Goal: Register for event/course: Register for event/course

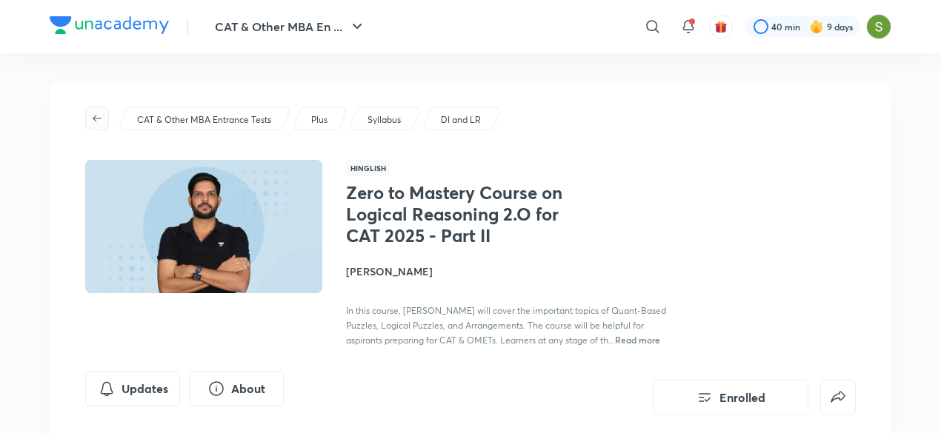
click at [100, 114] on icon "button" at bounding box center [97, 119] width 12 height 12
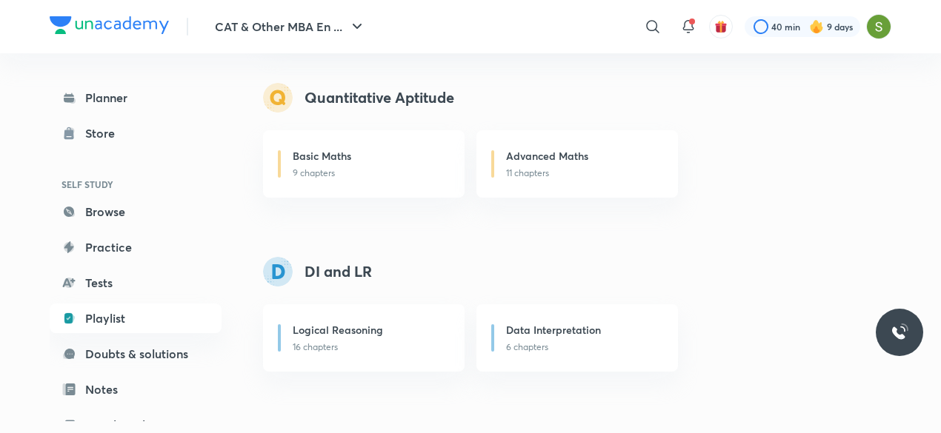
click at [287, 20] on button "CAT & Other MBA En ..." at bounding box center [290, 27] width 169 height 30
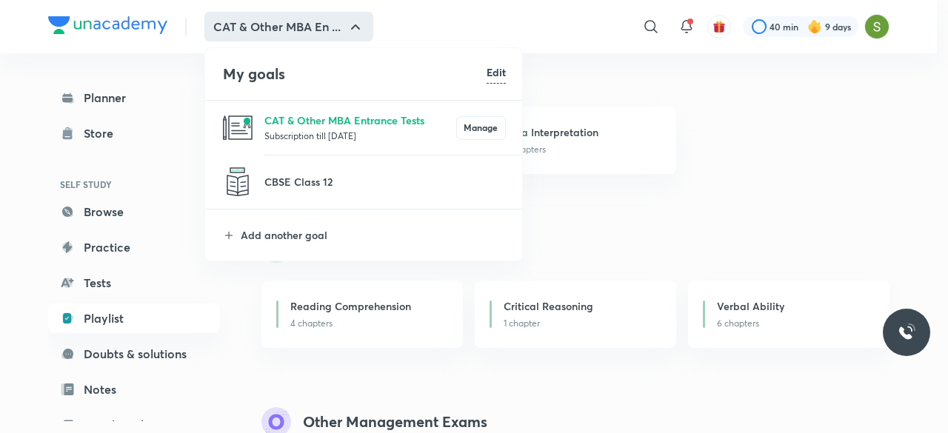
scroll to position [364, 0]
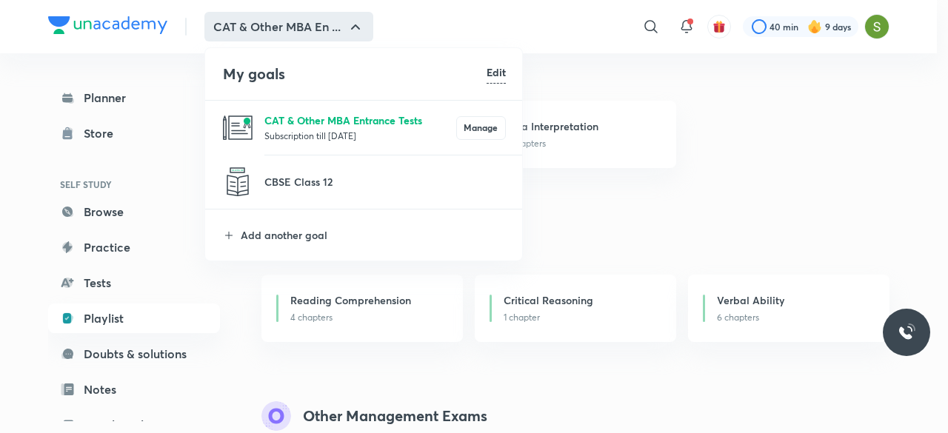
click at [290, 126] on p "CAT & Other MBA Entrance Tests" at bounding box center [360, 121] width 192 height 16
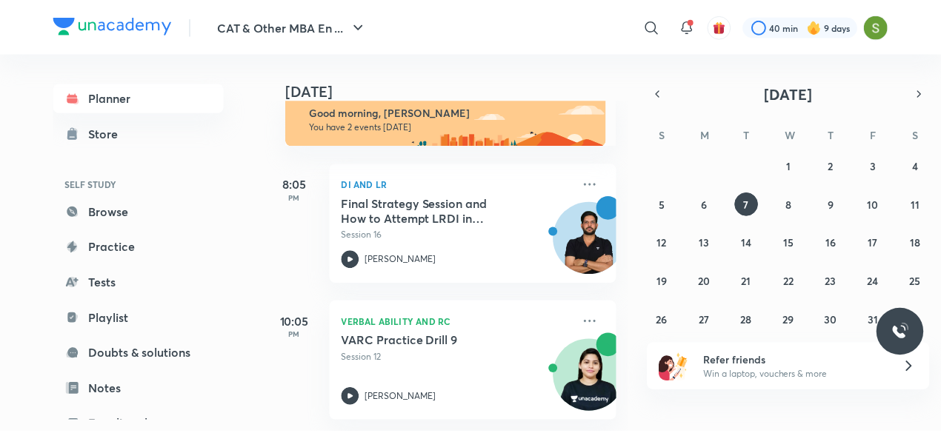
scroll to position [161, 0]
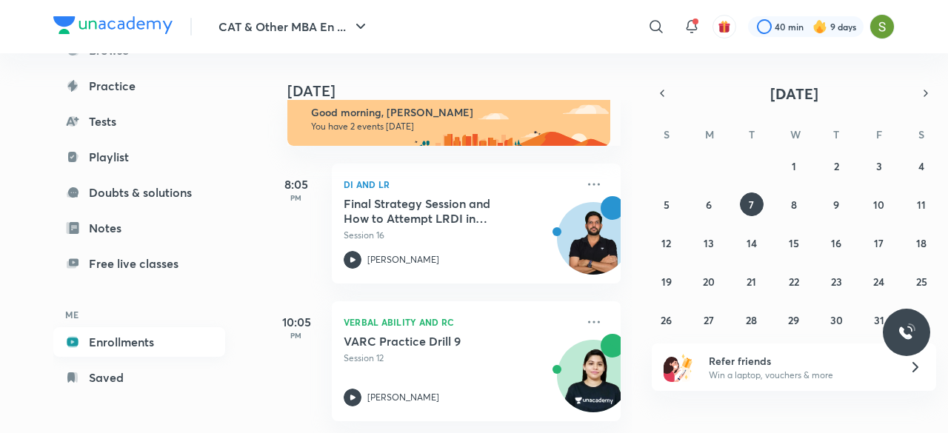
click at [123, 349] on link "Enrollments" at bounding box center [139, 342] width 172 height 30
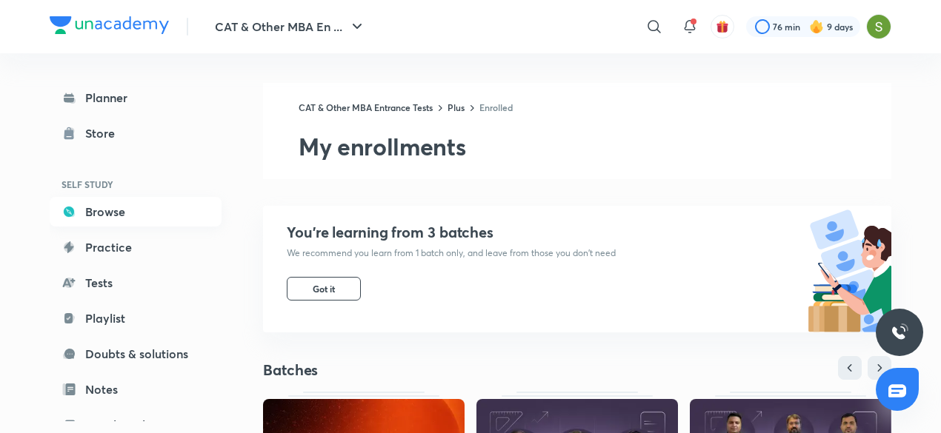
click at [116, 224] on link "Browse" at bounding box center [136, 212] width 172 height 30
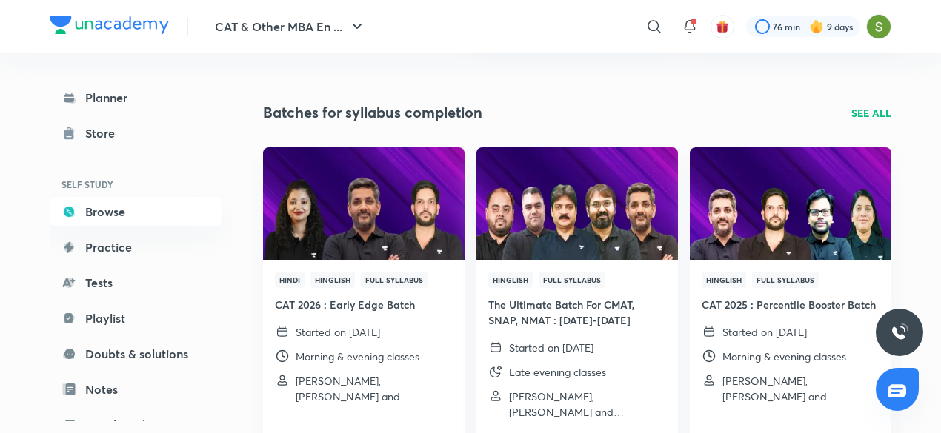
scroll to position [458, 0]
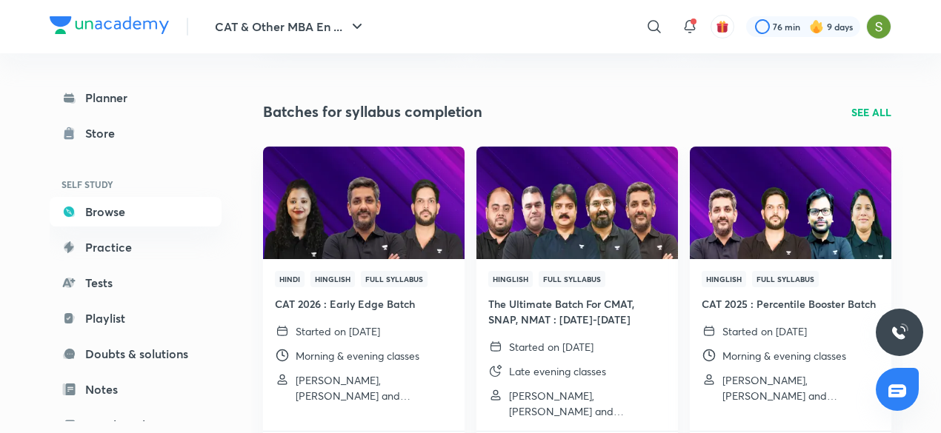
click at [608, 209] on img at bounding box center [576, 202] width 205 height 115
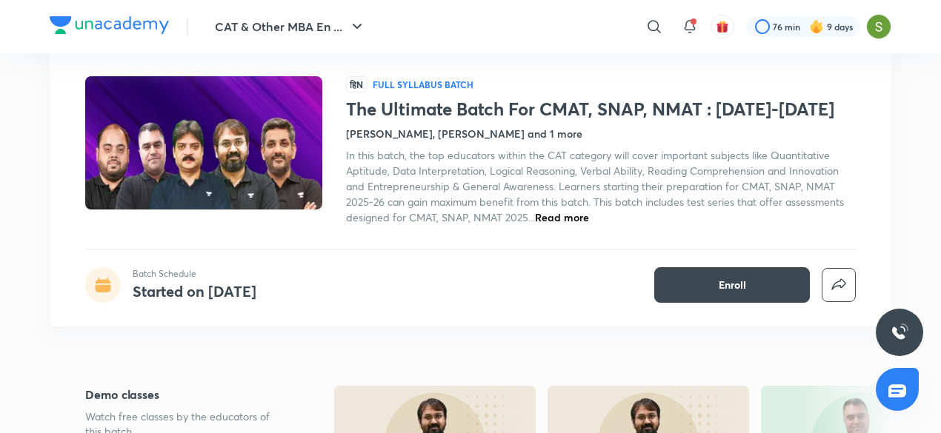
scroll to position [73, 0]
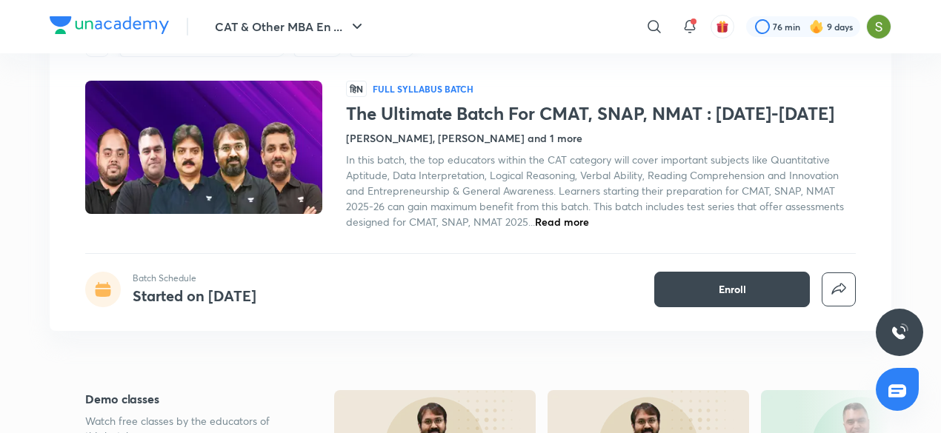
click at [555, 221] on span "Read more" at bounding box center [562, 222] width 54 height 14
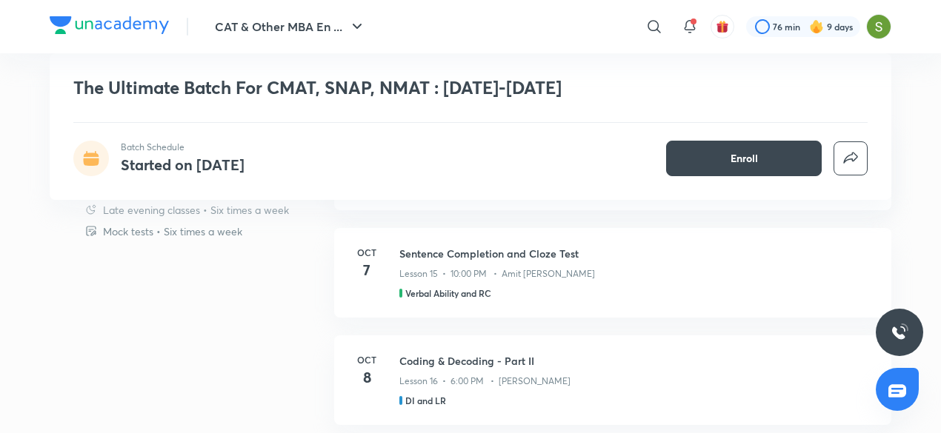
scroll to position [878, 0]
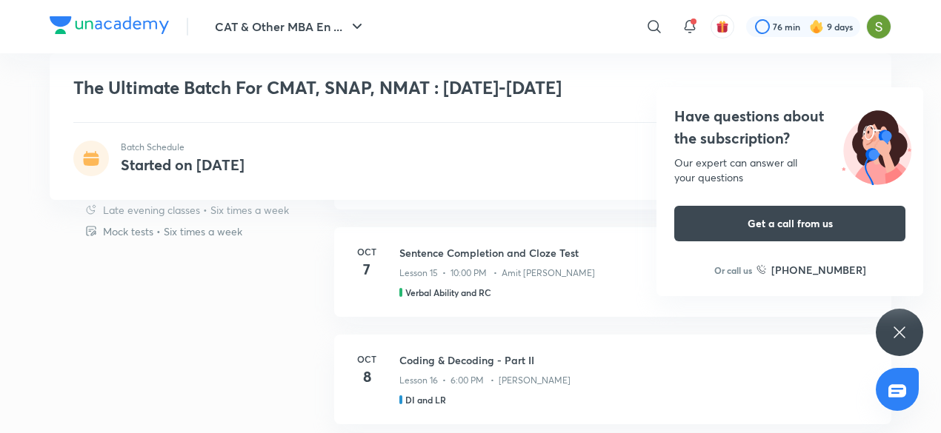
click at [898, 330] on icon at bounding box center [898, 332] width 11 height 11
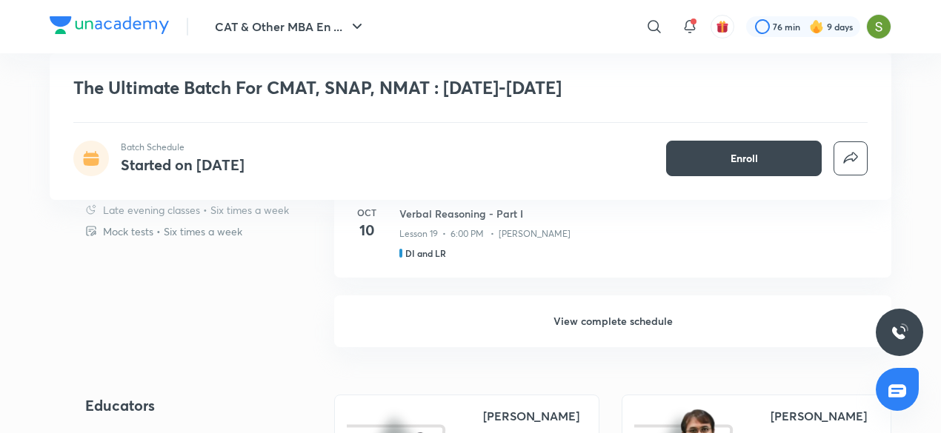
scroll to position [1345, 0]
click at [631, 317] on h6 "View complete schedule" at bounding box center [612, 323] width 557 height 52
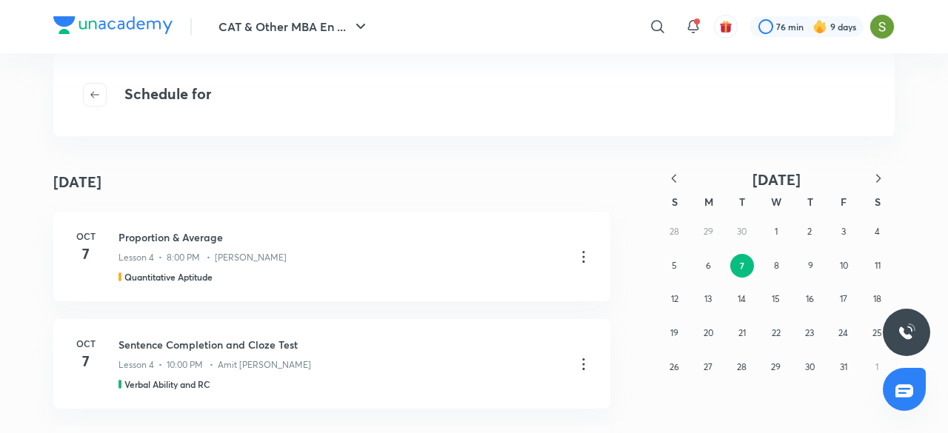
click at [876, 178] on icon "button" at bounding box center [878, 178] width 15 height 15
click at [877, 235] on abbr "1" at bounding box center [876, 231] width 3 height 11
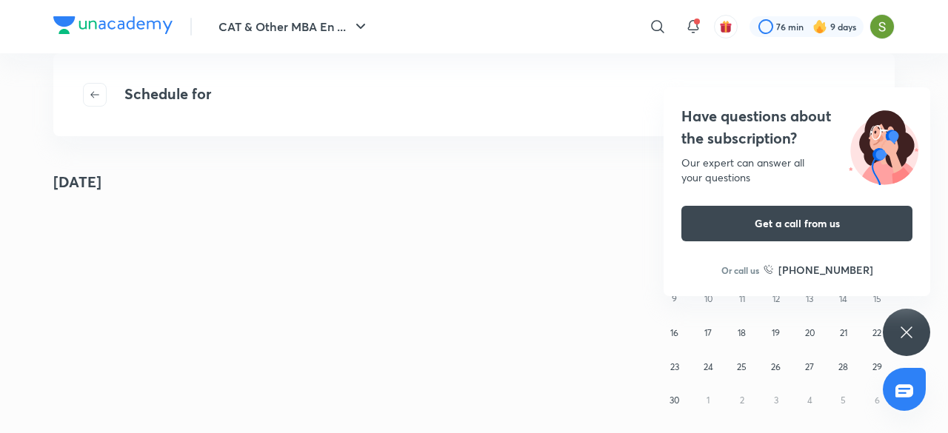
click at [674, 180] on div "Have questions about the subscription? Our expert can answer all your questions…" at bounding box center [797, 191] width 267 height 209
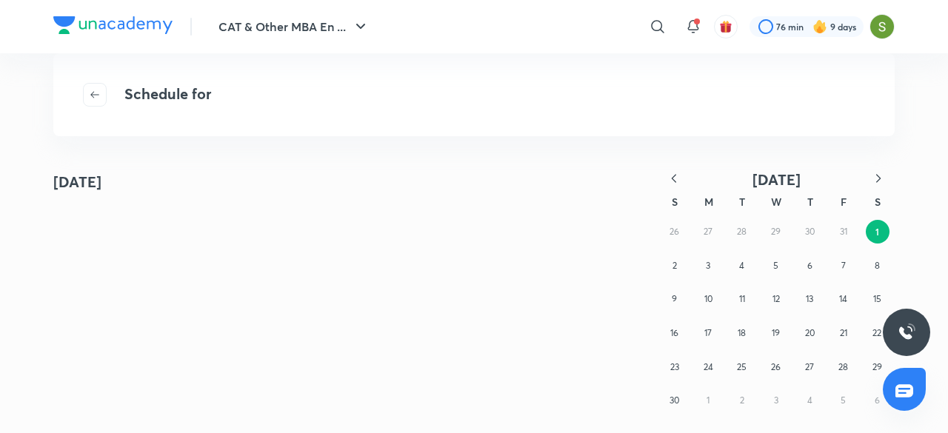
click at [670, 177] on icon "button" at bounding box center [674, 178] width 15 height 15
click at [777, 230] on abbr "1" at bounding box center [776, 231] width 3 height 11
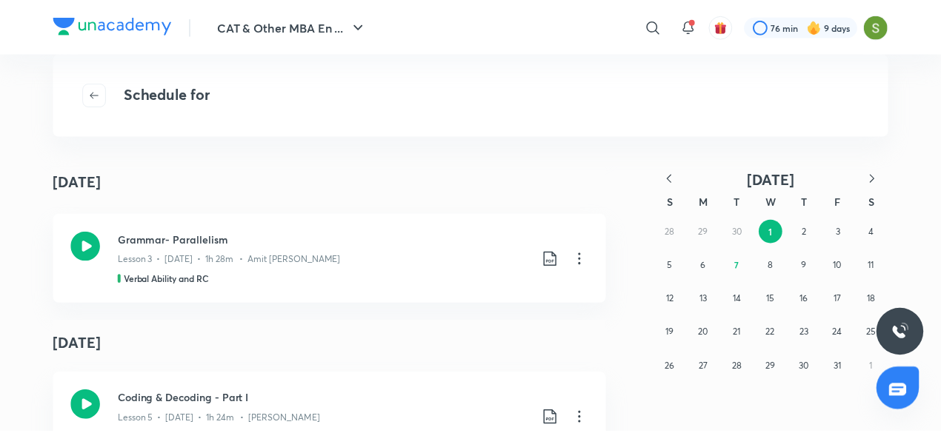
scroll to position [121, 0]
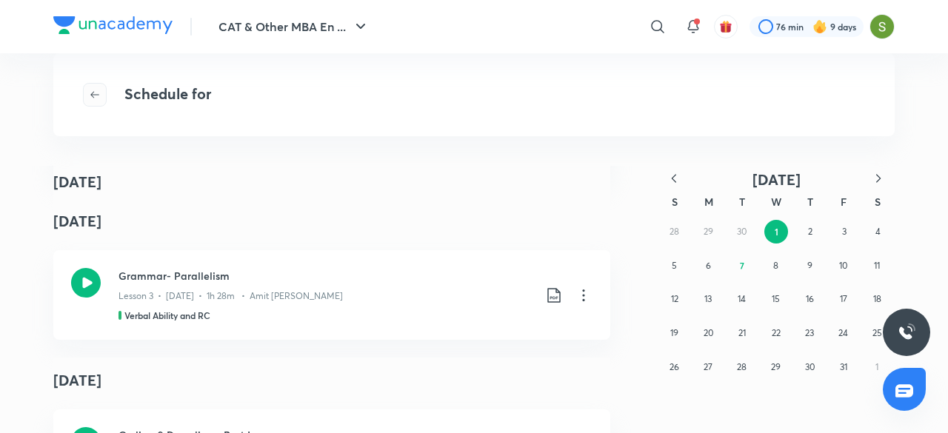
click at [90, 87] on button "button" at bounding box center [95, 95] width 24 height 24
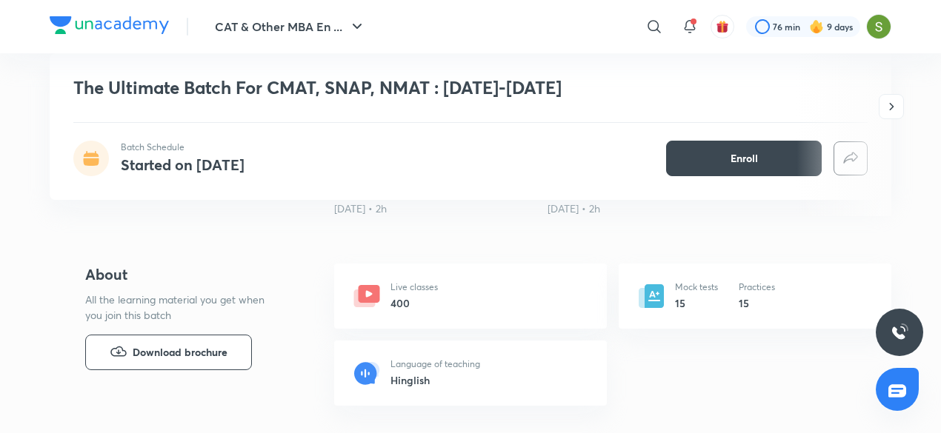
scroll to position [465, 0]
click at [738, 163] on span "Enroll" at bounding box center [743, 158] width 27 height 15
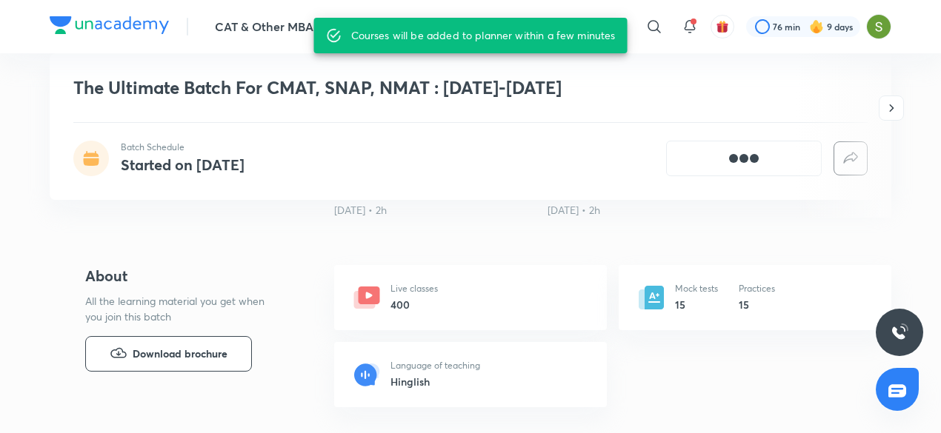
scroll to position [436, 0]
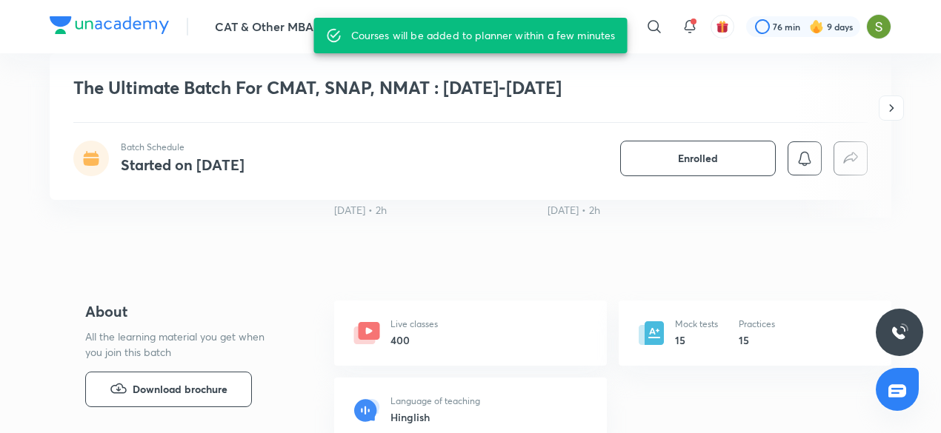
click at [709, 333] on h6 "15" at bounding box center [696, 341] width 43 height 16
click at [658, 332] on icon at bounding box center [653, 333] width 19 height 24
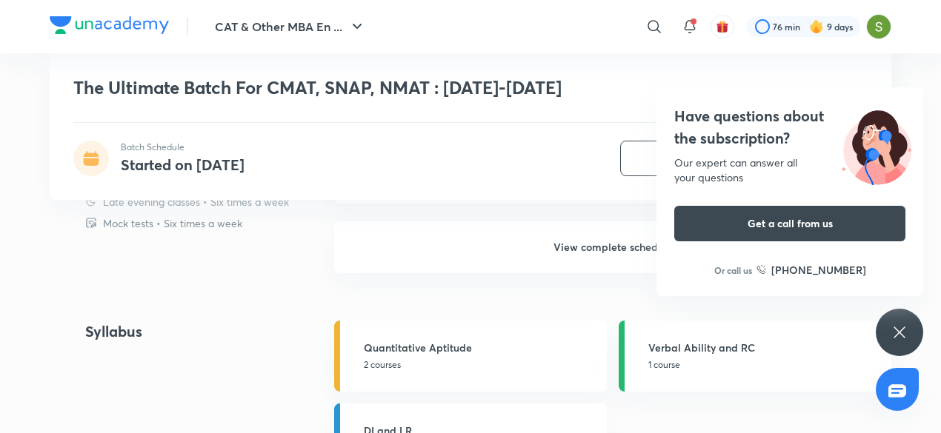
scroll to position [1334, 0]
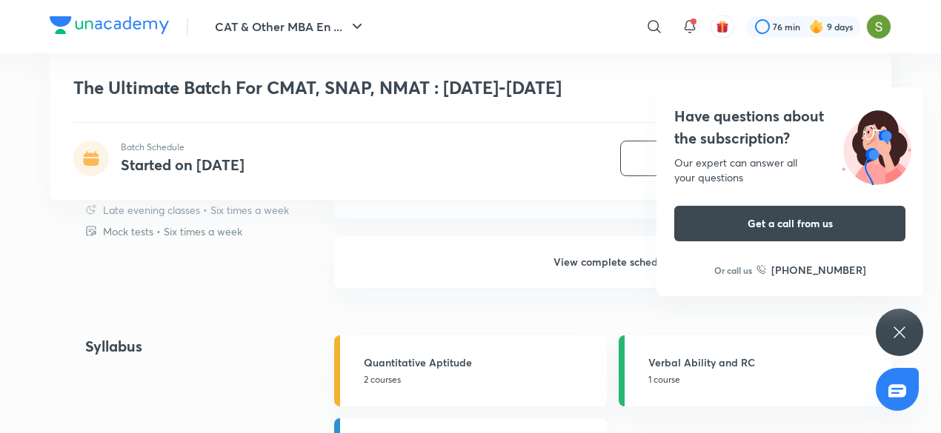
click at [896, 325] on icon at bounding box center [899, 333] width 18 height 18
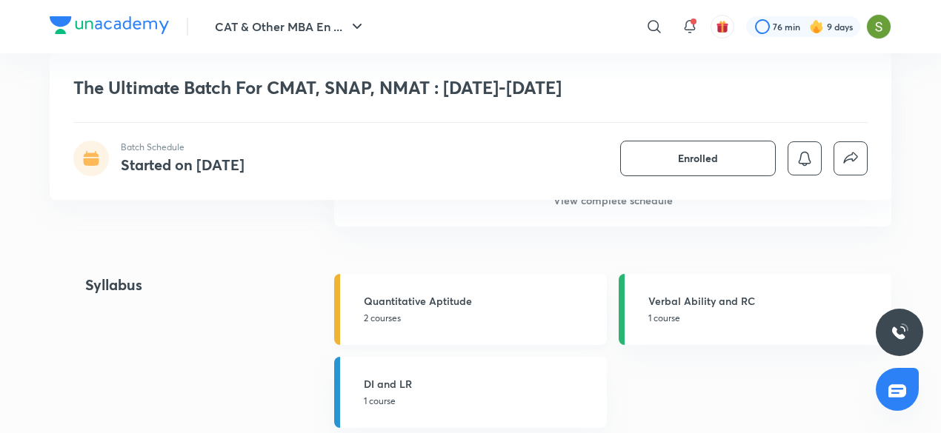
scroll to position [1395, 0]
click at [699, 307] on h5 "Verbal Ability and RC" at bounding box center [765, 302] width 234 height 16
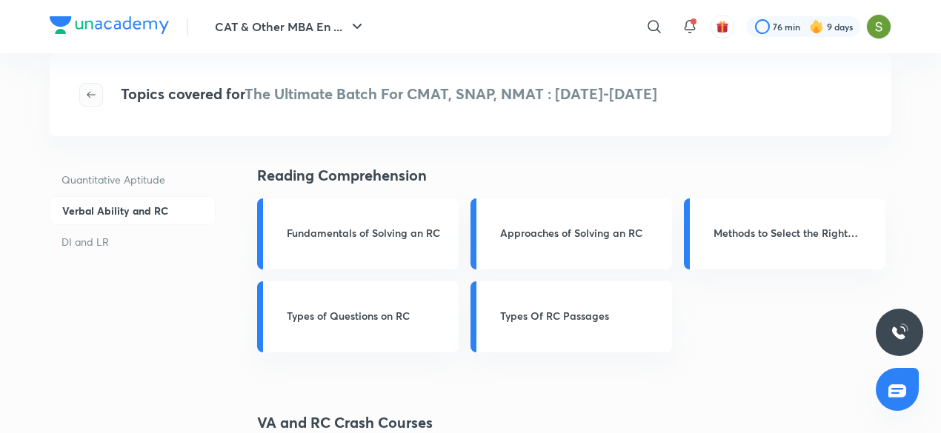
click at [87, 87] on button "button" at bounding box center [91, 95] width 24 height 24
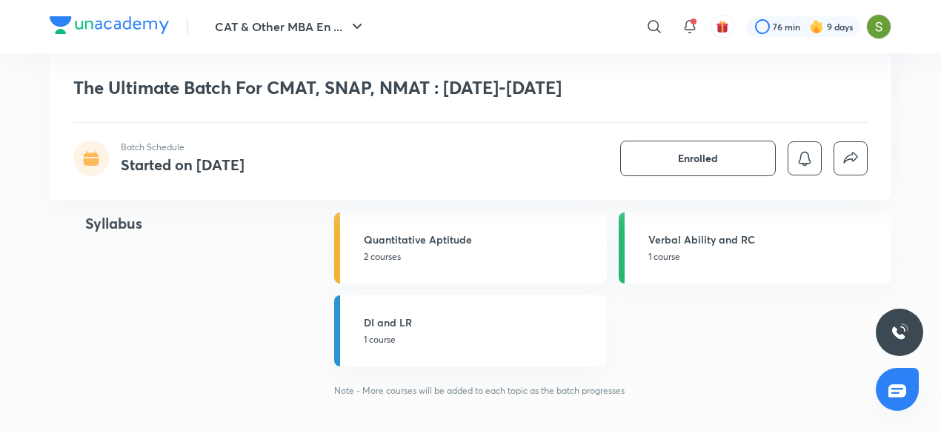
scroll to position [1474, 0]
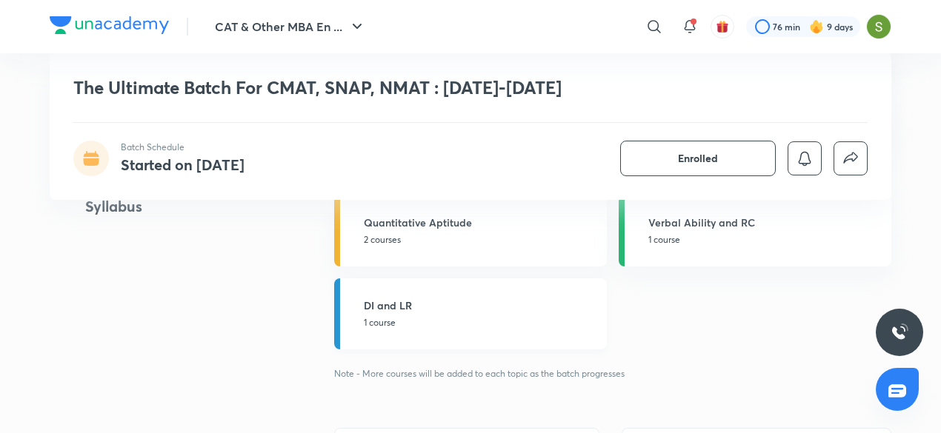
click at [455, 322] on p "1 course" at bounding box center [481, 322] width 234 height 13
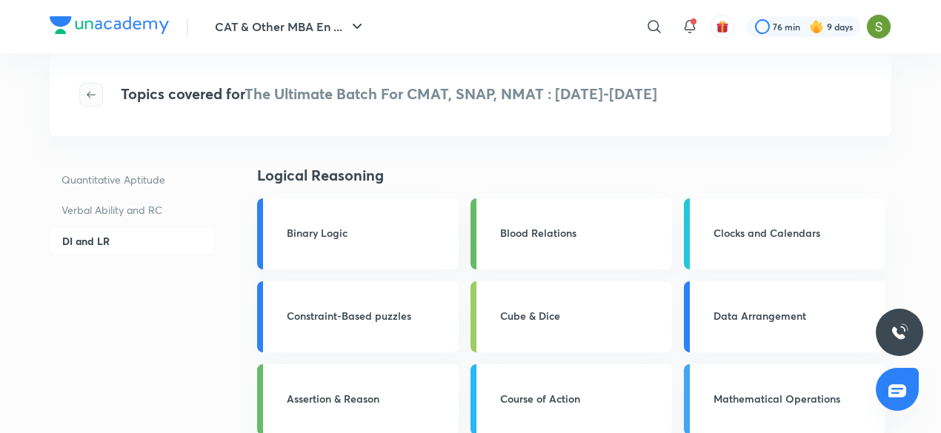
click at [91, 90] on icon "button" at bounding box center [91, 95] width 12 height 12
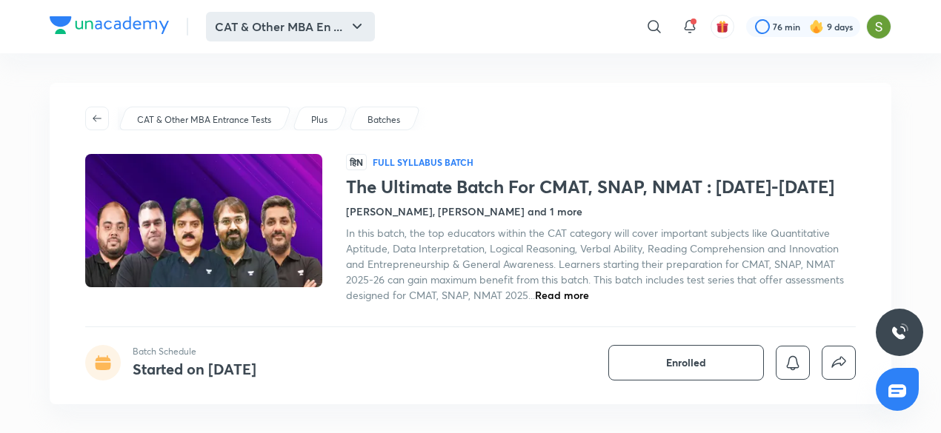
click at [252, 26] on button "CAT & Other MBA En ..." at bounding box center [290, 27] width 169 height 30
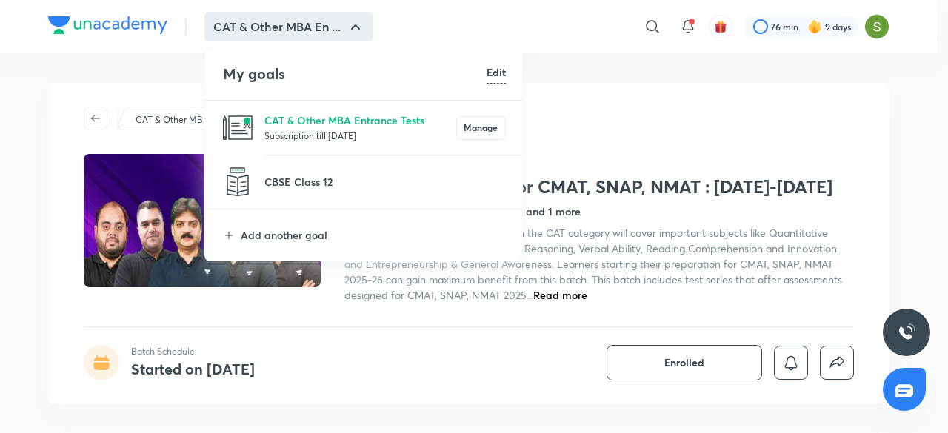
click at [264, 116] on li "CAT & Other MBA Entrance Tests Subscription till [DATE] Manage" at bounding box center [364, 128] width 318 height 54
